Goal: Find specific page/section: Find specific page/section

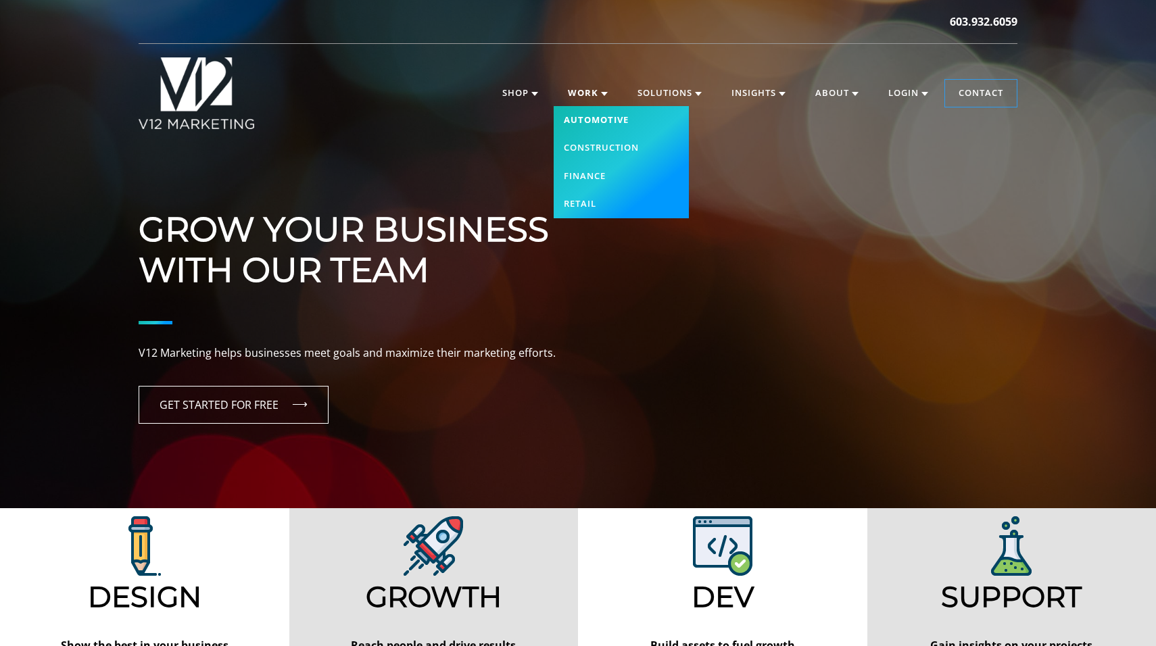
click at [593, 116] on link "Automotive" at bounding box center [621, 120] width 135 height 28
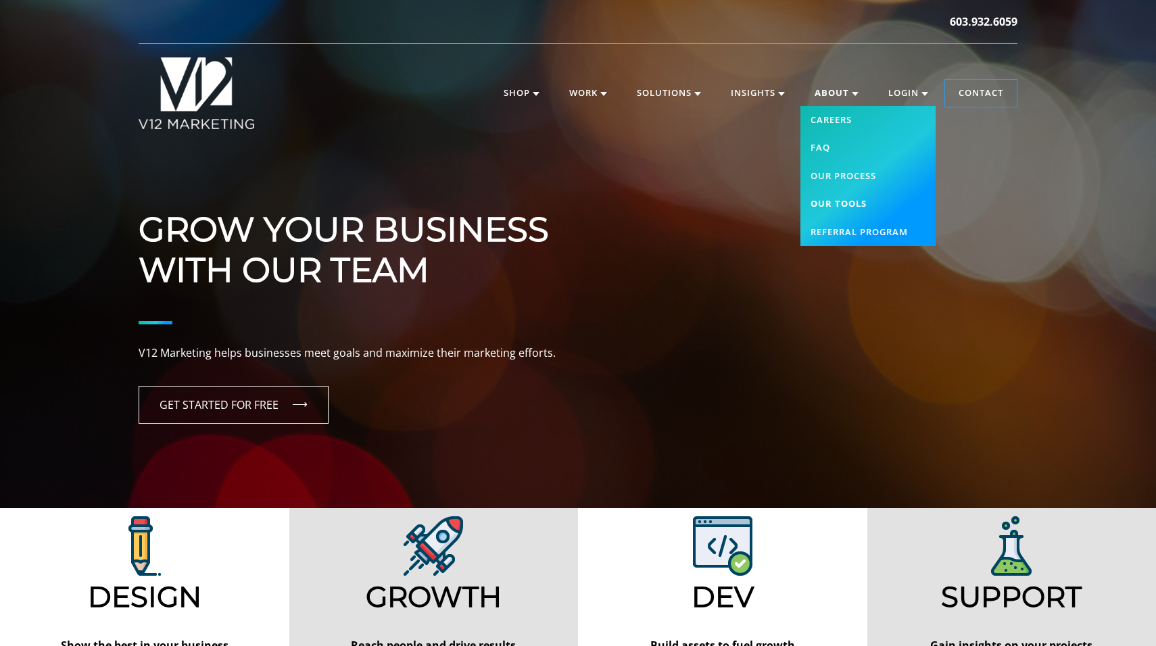
click at [828, 206] on link "Our Tools" at bounding box center [867, 204] width 135 height 28
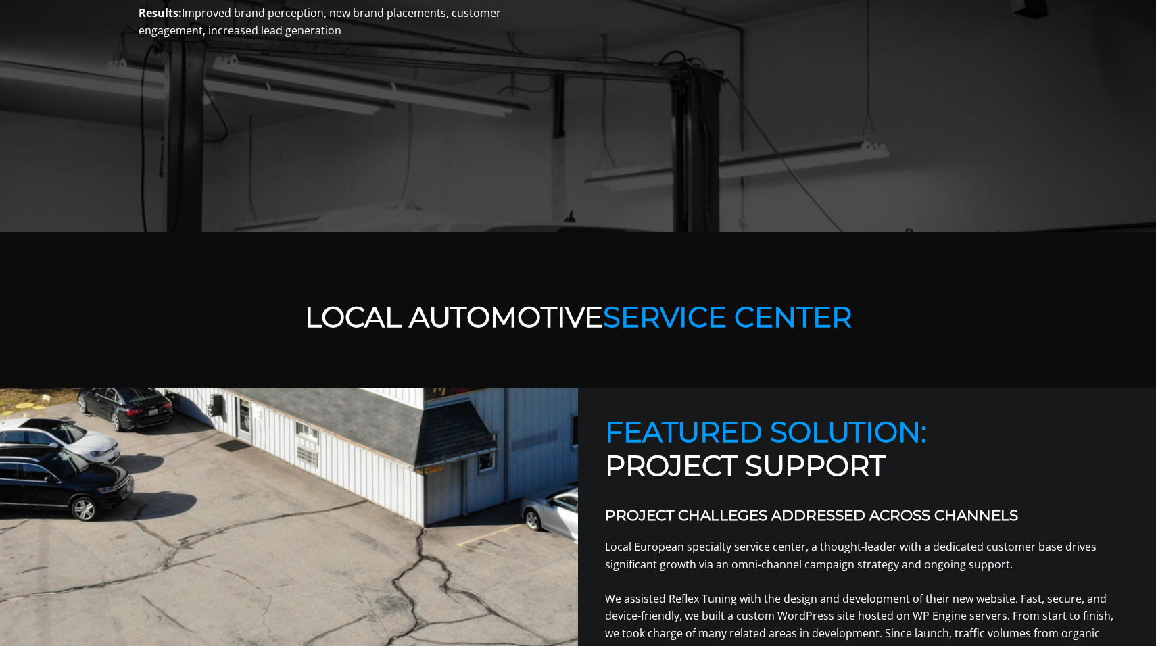
scroll to position [195, 0]
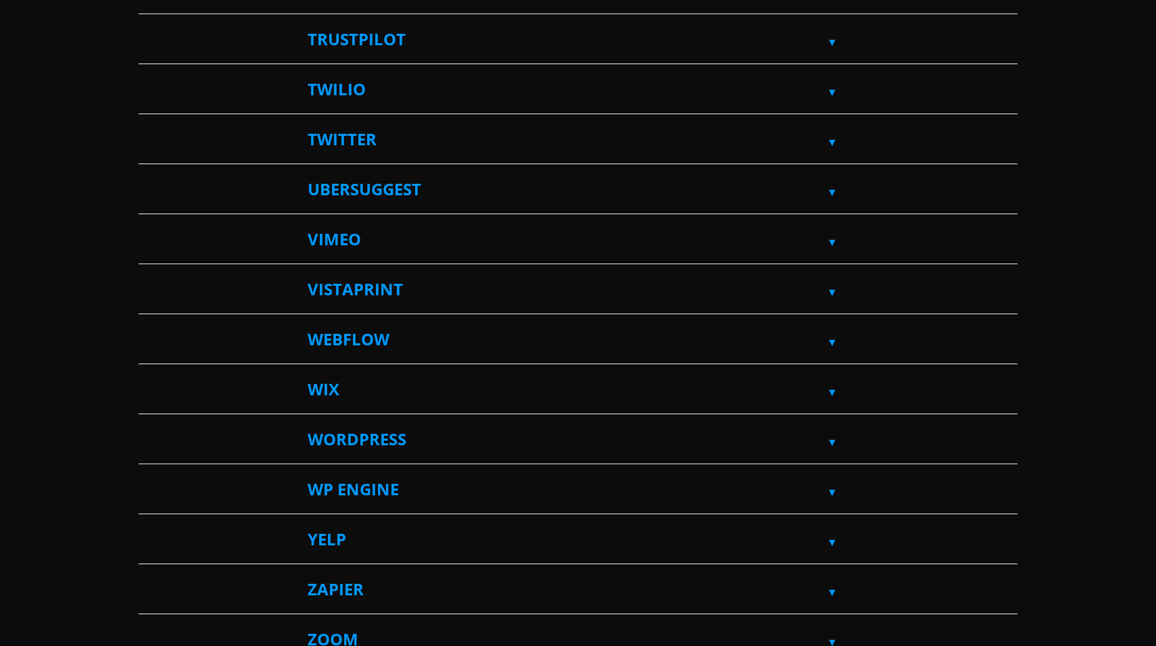
scroll to position [4210, 0]
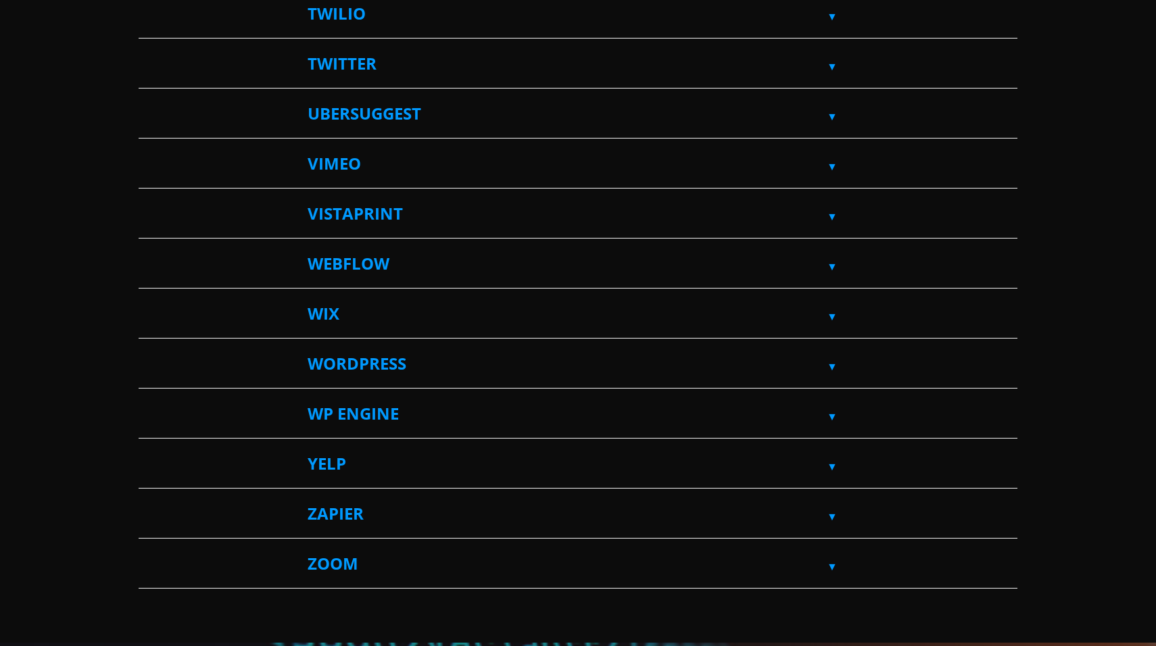
click at [417, 268] on label "Webflow" at bounding box center [578, 263] width 541 height 49
click at [147, 248] on input "Webflow" at bounding box center [143, 243] width 9 height 9
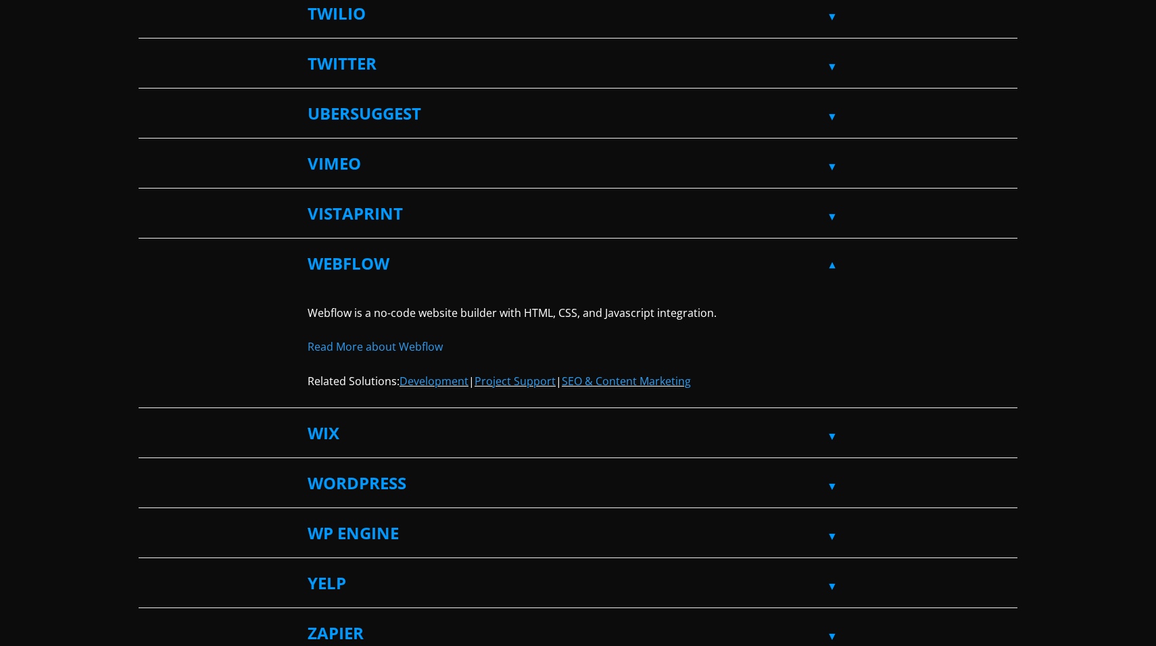
click at [417, 268] on label "Webflow" at bounding box center [578, 263] width 541 height 49
click at [147, 248] on input "Webflow" at bounding box center [143, 243] width 9 height 9
checkbox input "false"
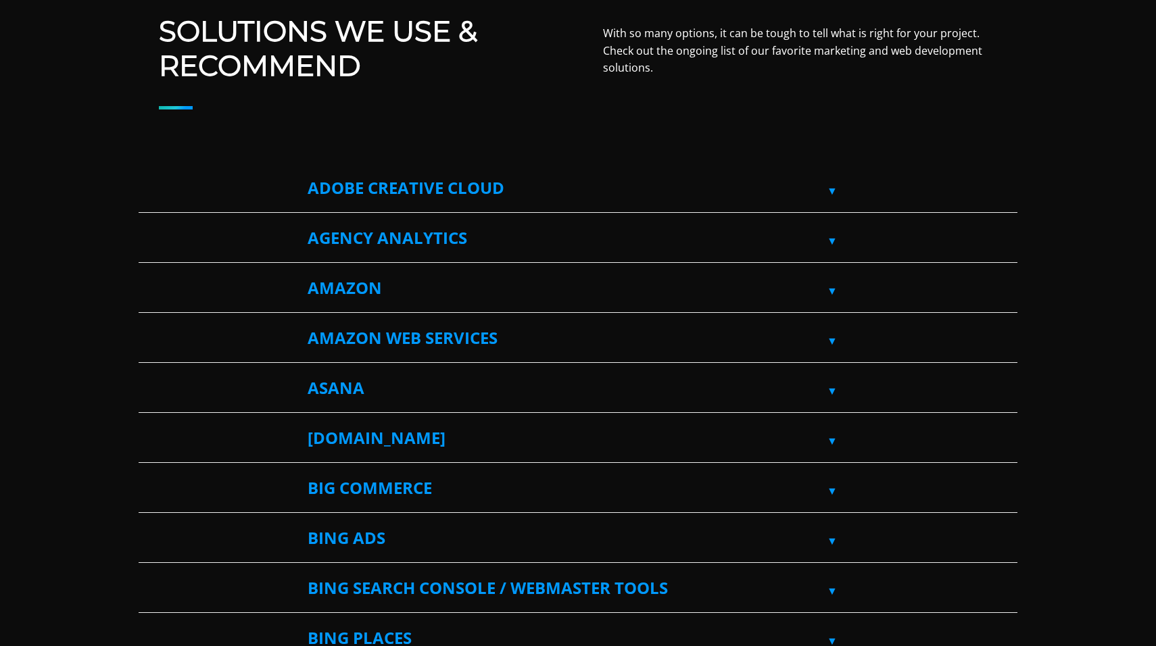
scroll to position [0, 0]
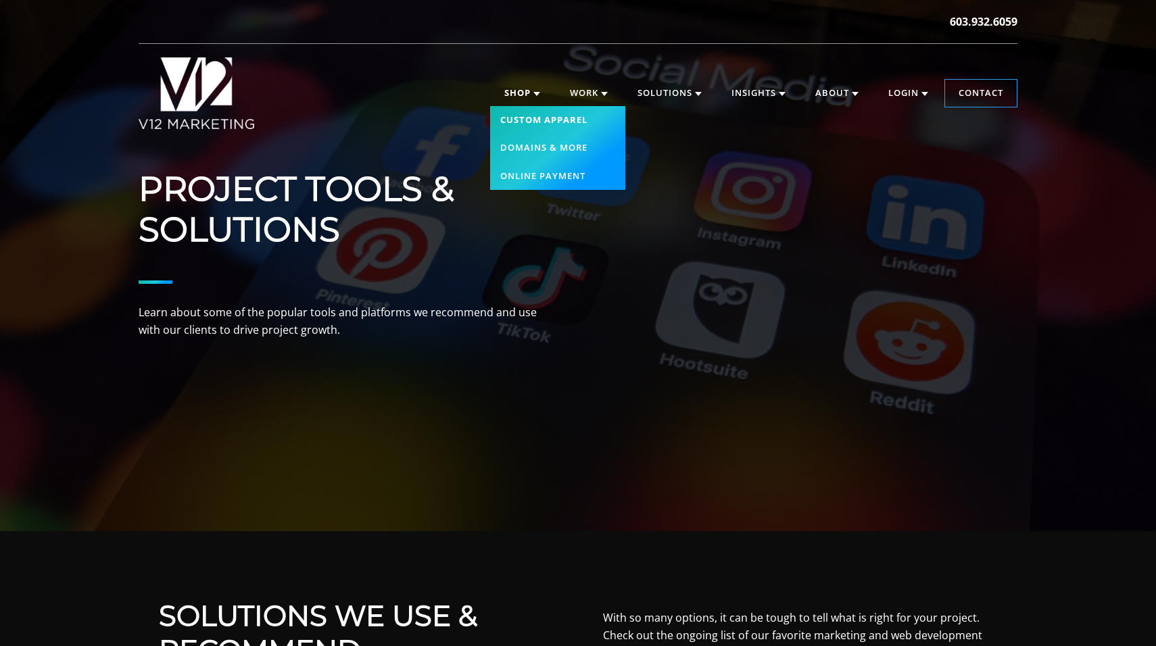
click at [528, 118] on link "Custom Apparel" at bounding box center [557, 120] width 135 height 28
click at [518, 149] on link "Domains & More" at bounding box center [557, 148] width 135 height 28
click at [518, 178] on link "Online Payment" at bounding box center [557, 176] width 135 height 28
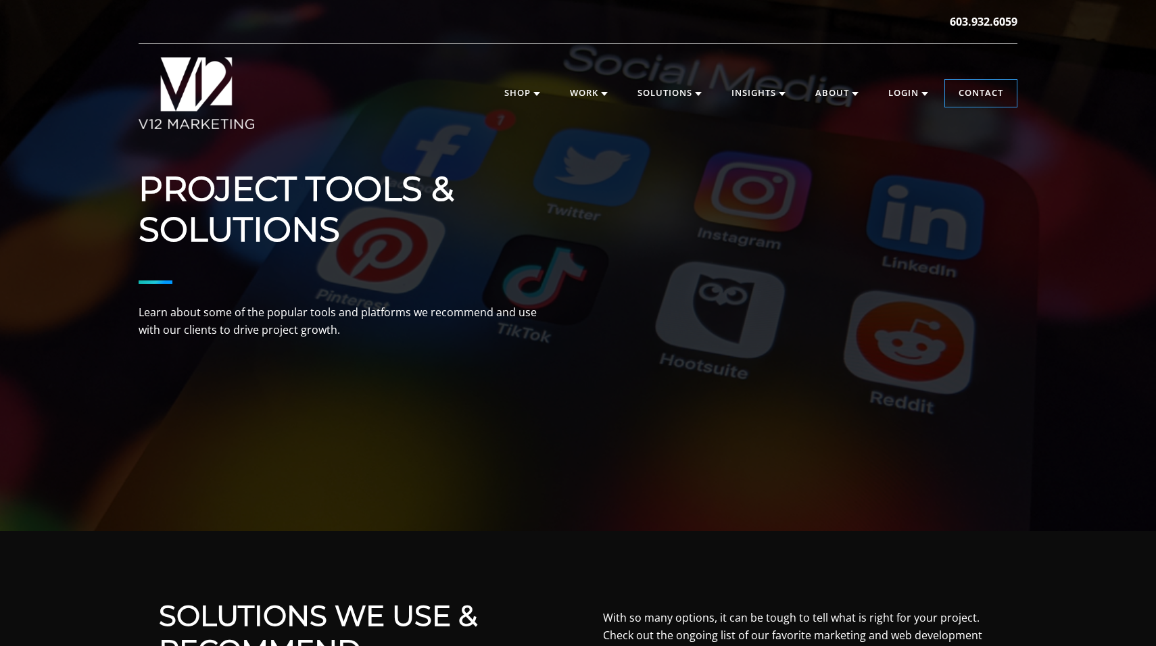
click at [214, 94] on img at bounding box center [197, 93] width 116 height 72
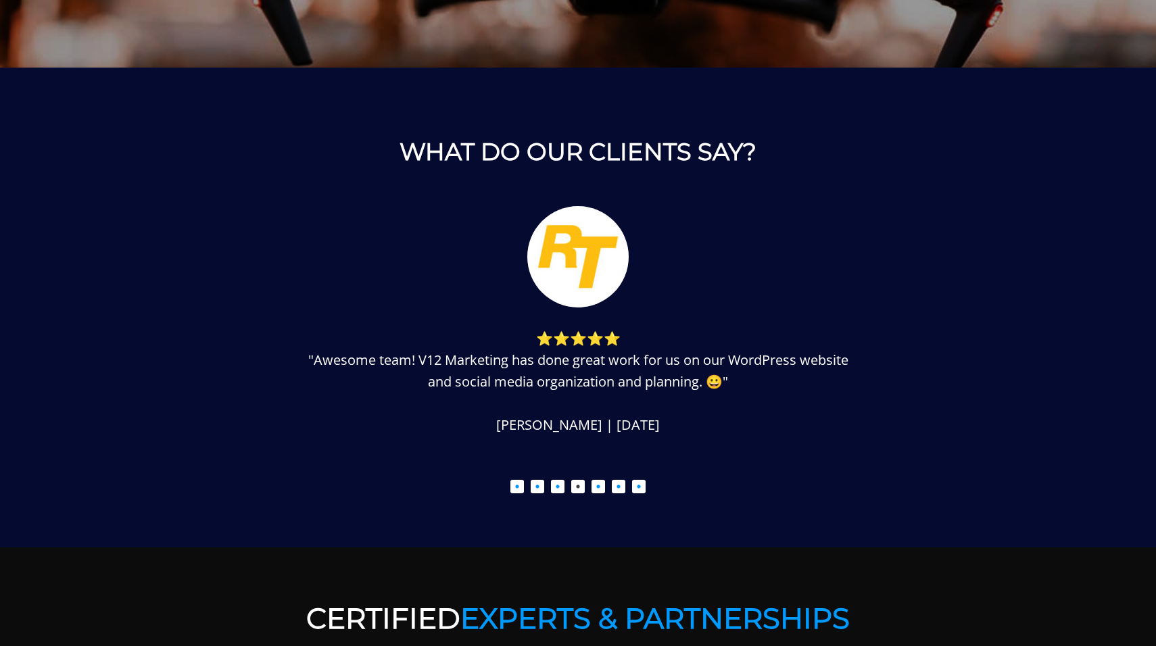
scroll to position [1636, 0]
click at [621, 492] on button "6" at bounding box center [619, 486] width 14 height 14
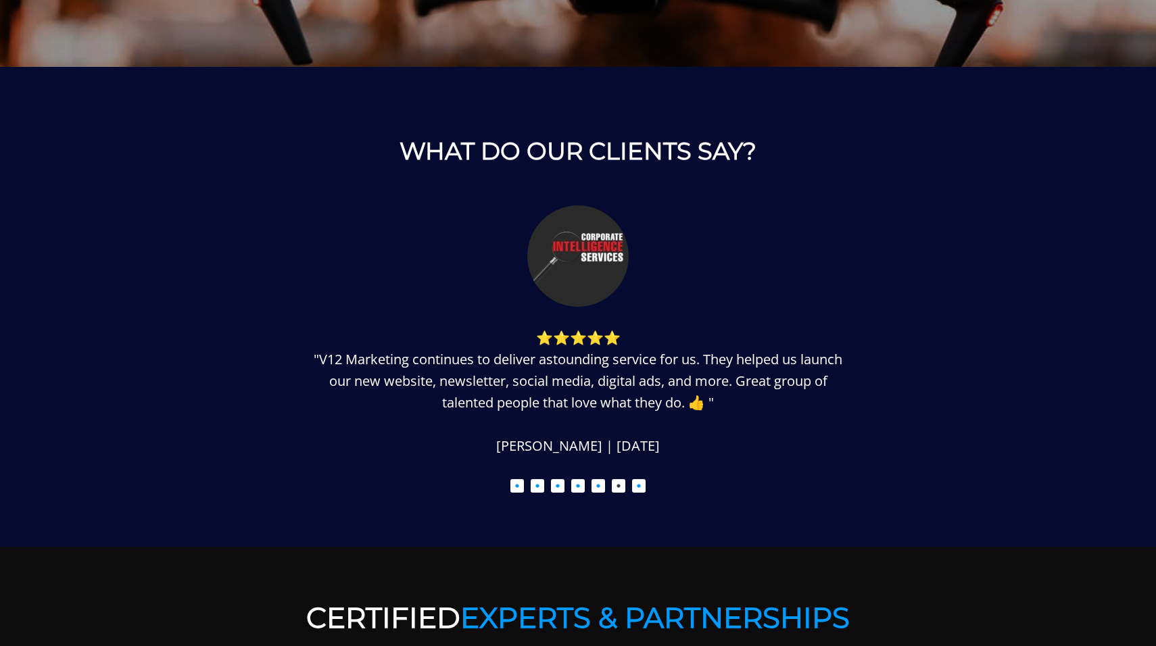
click at [636, 488] on button "7" at bounding box center [639, 486] width 14 height 14
click at [638, 487] on button "7" at bounding box center [639, 486] width 14 height 14
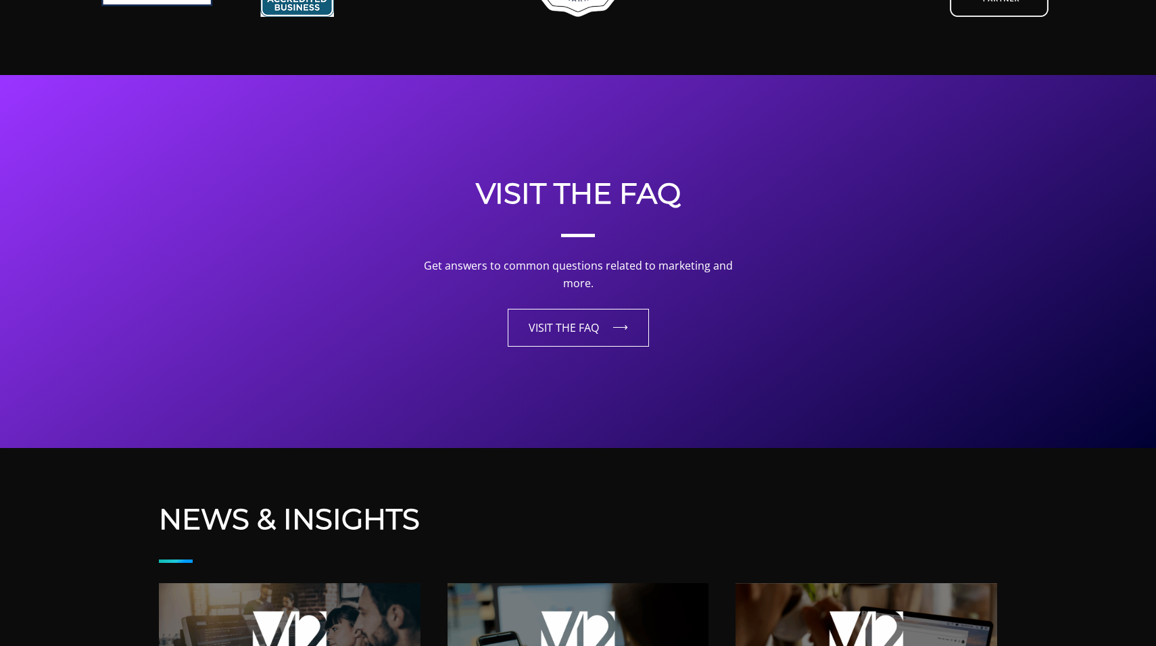
scroll to position [3197, 0]
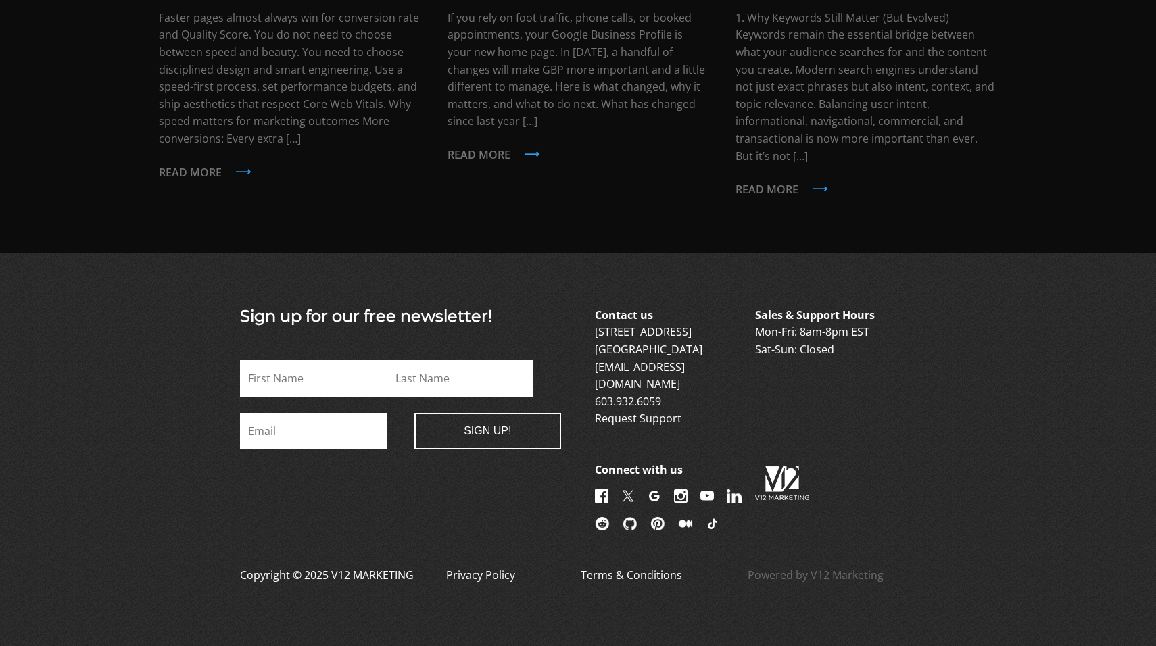
click at [665, 517] on img at bounding box center [657, 524] width 15 height 14
click at [610, 517] on img at bounding box center [602, 524] width 15 height 14
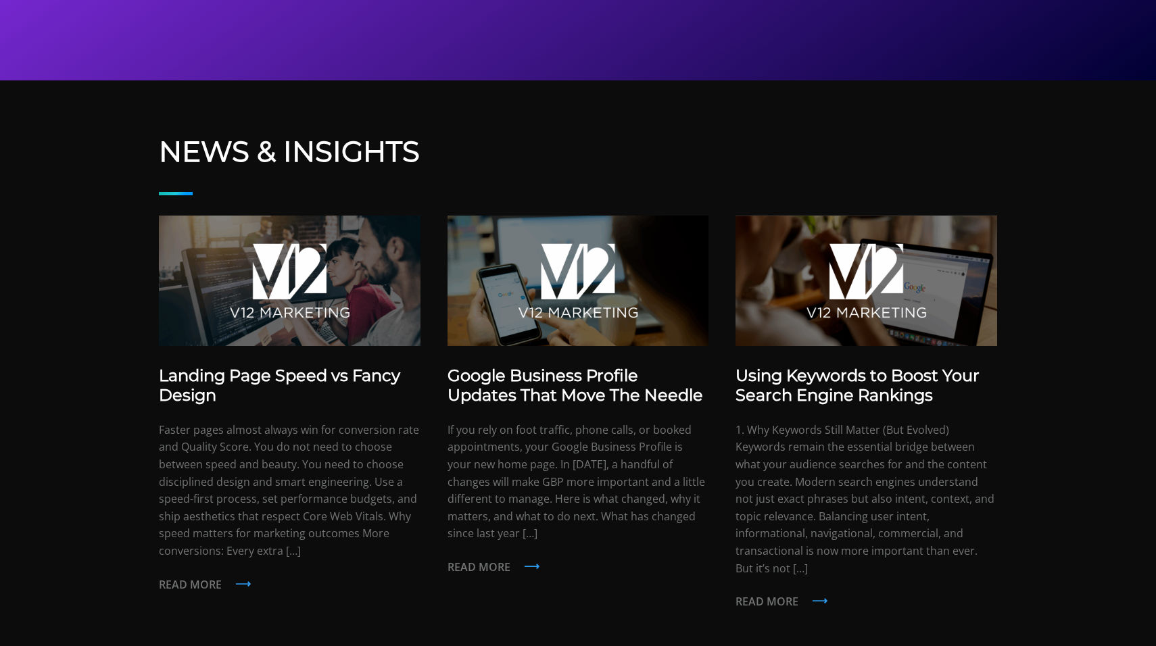
scroll to position [2784, 0]
click at [539, 278] on img at bounding box center [578, 281] width 262 height 130
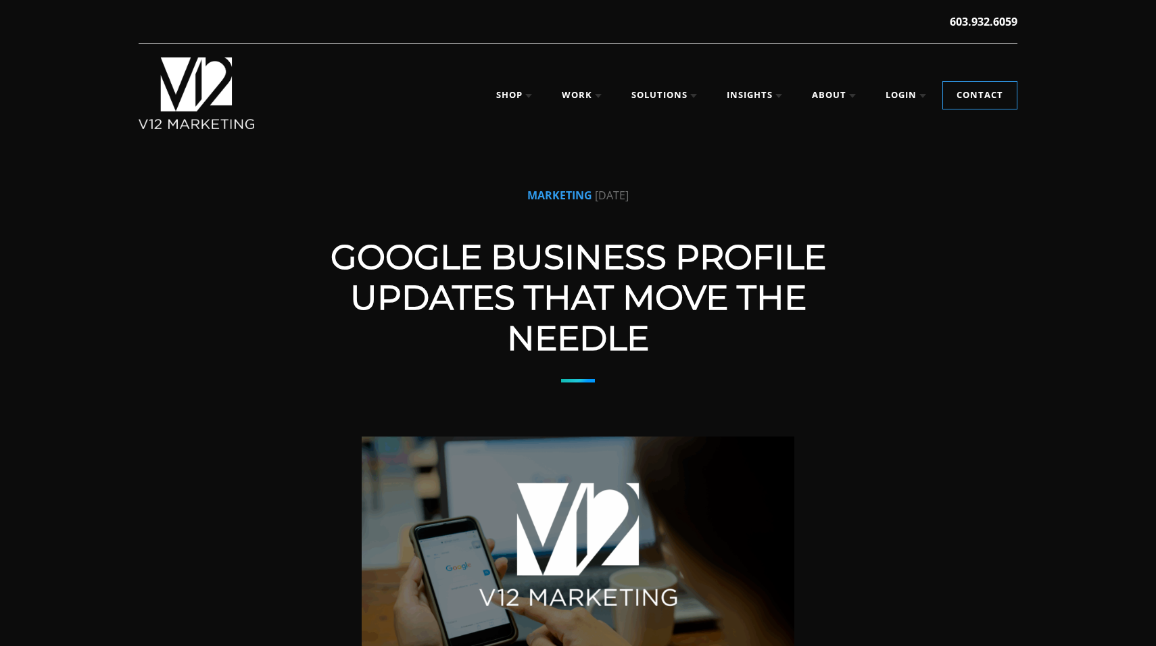
click at [187, 103] on img at bounding box center [197, 93] width 116 height 72
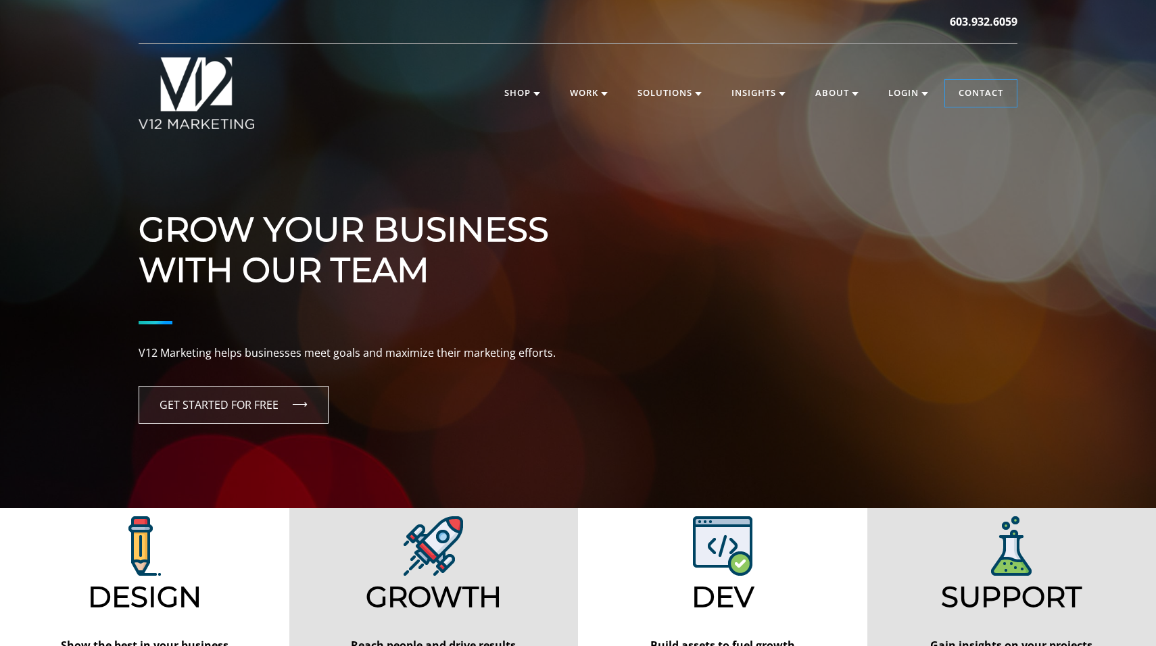
click at [239, 415] on link "GET STARTED FOR FREE" at bounding box center [234, 405] width 190 height 38
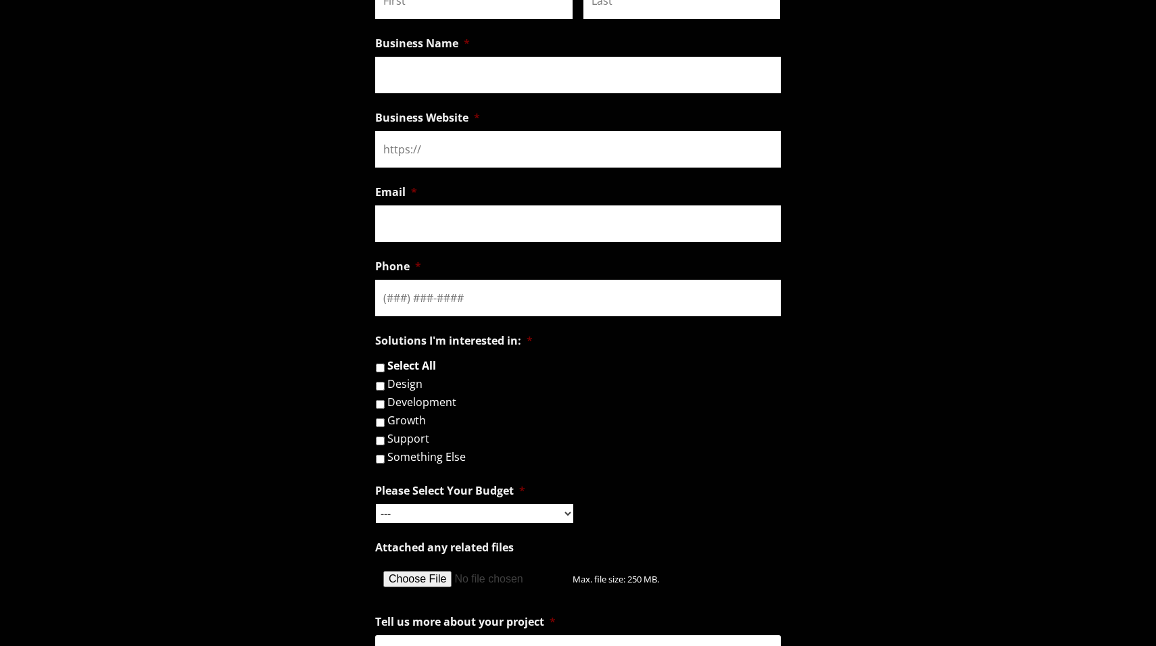
scroll to position [1167, 0]
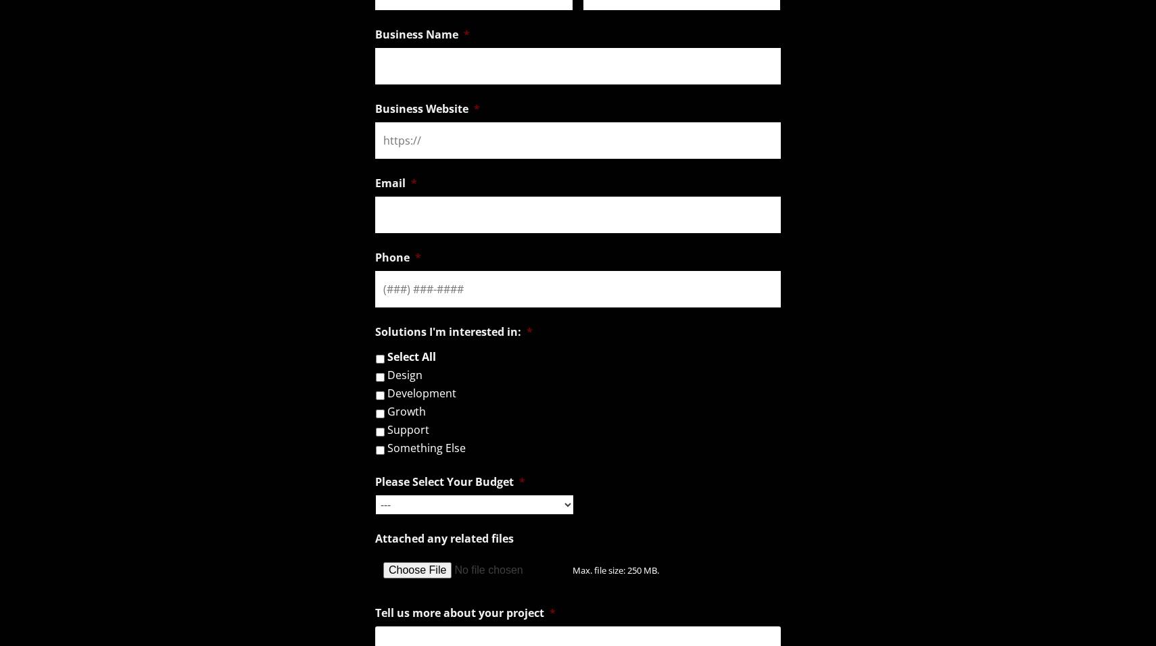
click at [502, 514] on select "--- Hourly Support: $100 / Hour Less than $1,000 $1,000 - $5,000 $5,000 - $20,0…" at bounding box center [474, 504] width 197 height 19
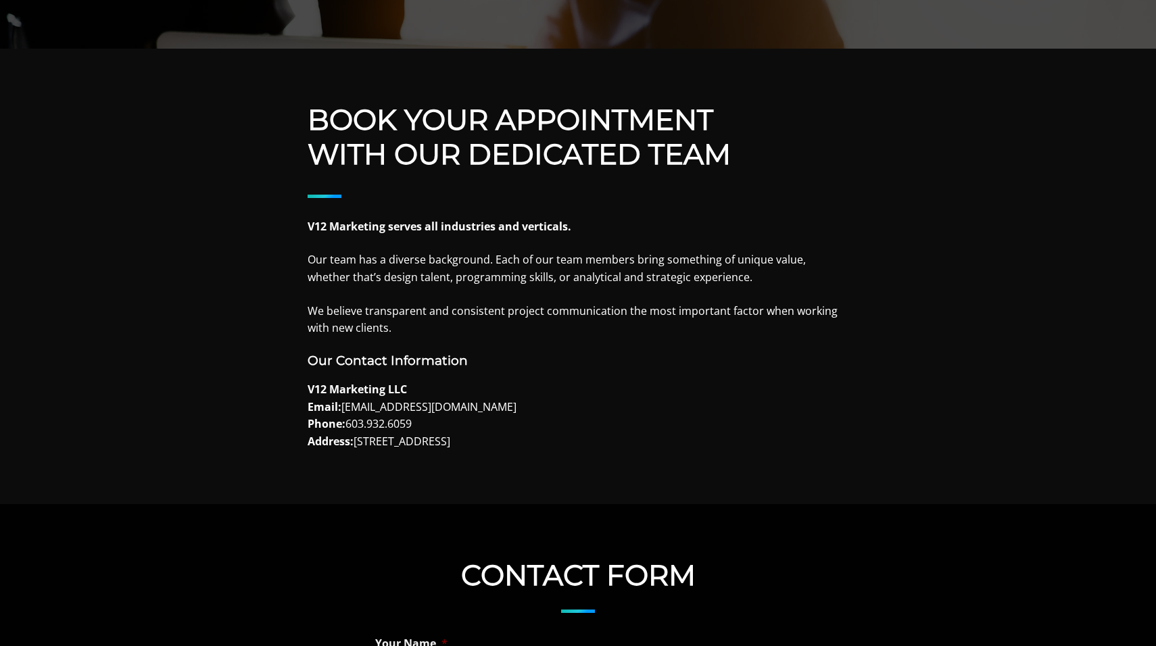
scroll to position [216, 0]
